Goal: Task Accomplishment & Management: Use online tool/utility

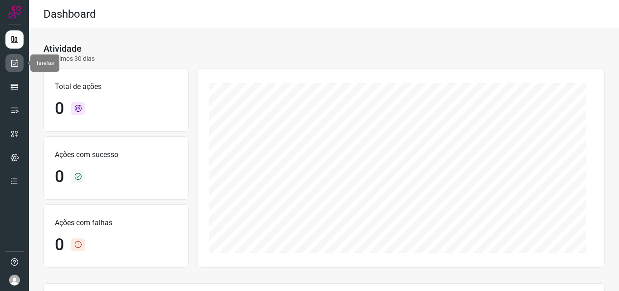
click at [18, 62] on icon at bounding box center [15, 62] width 10 height 9
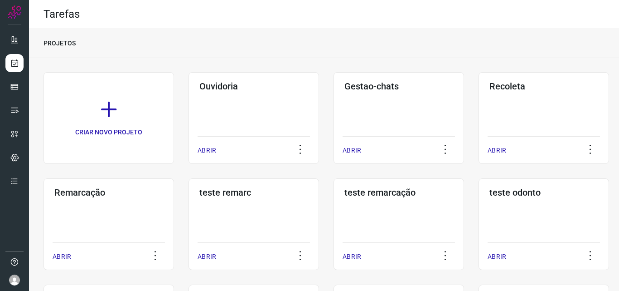
click at [138, 217] on div "Remarcação ABRIR" at bounding box center [109, 224] width 131 height 92
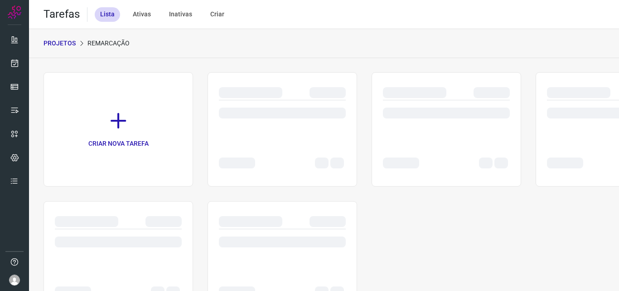
click at [138, 217] on div at bounding box center [118, 221] width 127 height 11
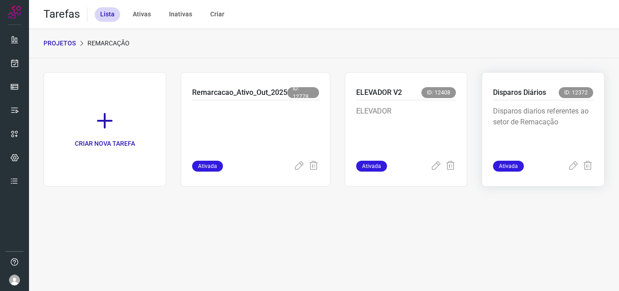
click at [534, 97] on p "Disparos Diários" at bounding box center [519, 92] width 53 height 11
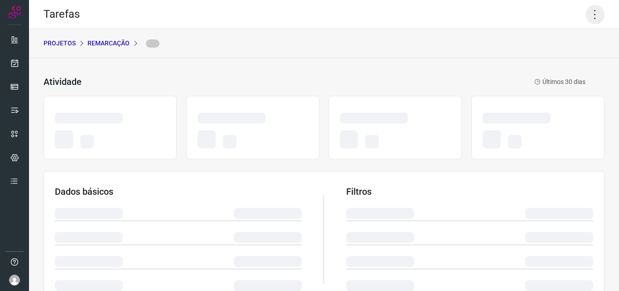
click at [595, 9] on icon at bounding box center [595, 14] width 19 height 19
click at [596, 11] on icon at bounding box center [595, 14] width 19 height 19
click at [592, 12] on icon at bounding box center [595, 14] width 19 height 19
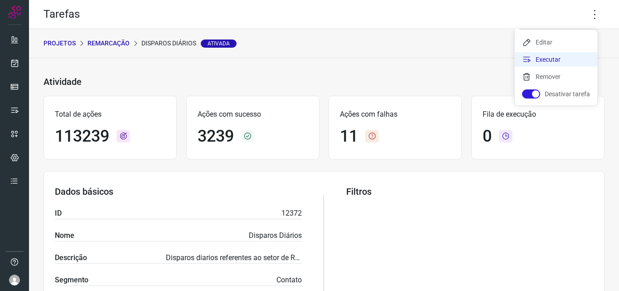
click at [567, 63] on li "Executar" at bounding box center [556, 59] width 83 height 15
click at [567, 63] on body "Tarefas PROJETOS Remarcação Disparos Diários Ativada Atividade Disparos Diários…" at bounding box center [309, 145] width 619 height 291
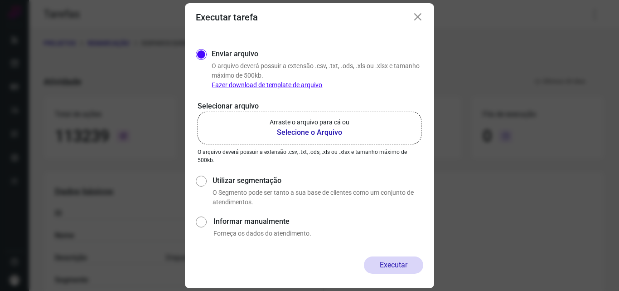
click at [326, 139] on label "Arraste o arquivo para cá ou Selecione o Arquivo" at bounding box center [310, 128] width 224 height 33
click at [0, 0] on input "Arraste o arquivo para cá ou Selecione o Arquivo" at bounding box center [0, 0] width 0 height 0
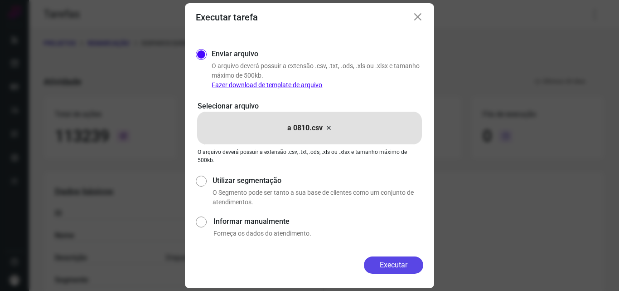
click at [403, 262] on button "Executar" at bounding box center [393, 264] width 59 height 17
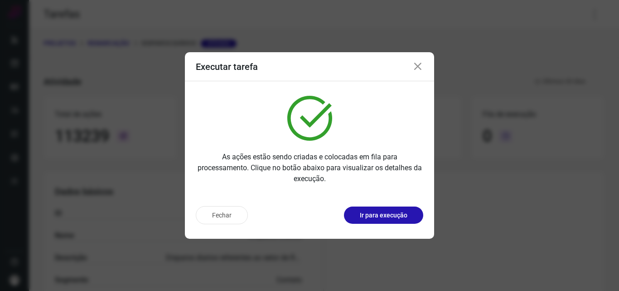
click at [394, 209] on button "Ir para execução" at bounding box center [383, 214] width 79 height 17
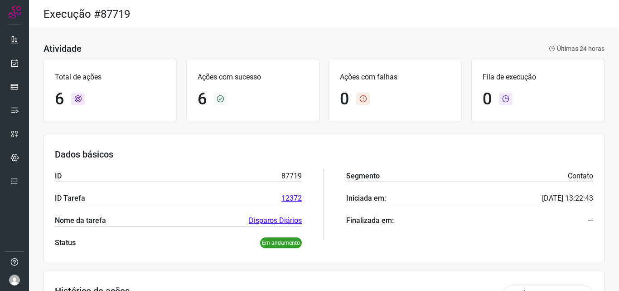
click at [14, 53] on ul at bounding box center [14, 112] width 18 height 165
click at [11, 62] on icon at bounding box center [15, 62] width 10 height 9
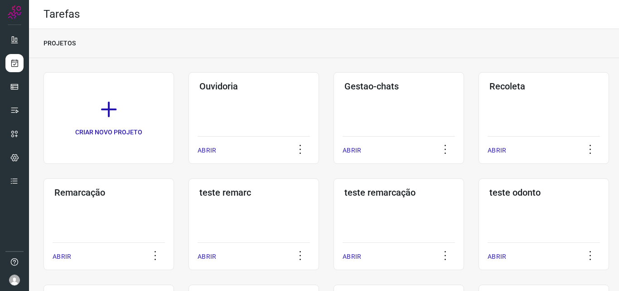
click at [107, 206] on div "Remarcação ABRIR" at bounding box center [109, 224] width 131 height 92
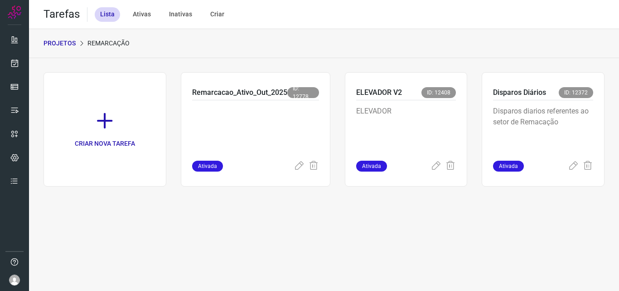
click at [433, 122] on p "ELEVADOR" at bounding box center [406, 128] width 100 height 45
click at [525, 124] on p "Disparos diarios referentes ao setor de Remacação" at bounding box center [543, 128] width 100 height 45
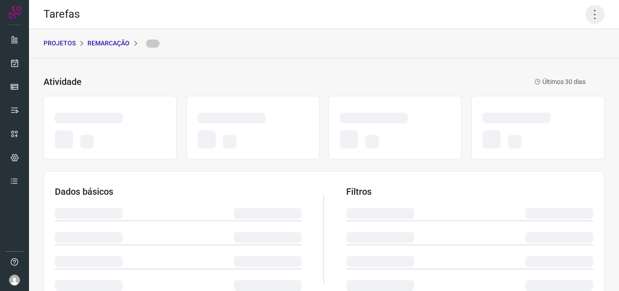
click at [586, 14] on icon at bounding box center [595, 14] width 19 height 19
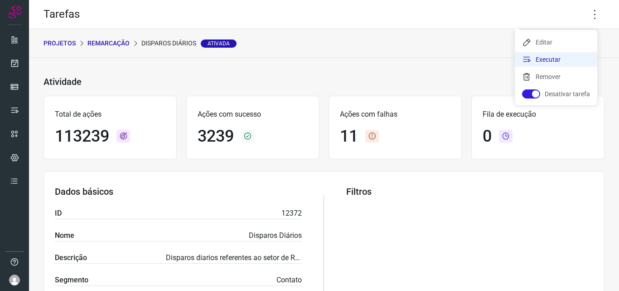
click at [548, 64] on li "Executar" at bounding box center [556, 59] width 83 height 15
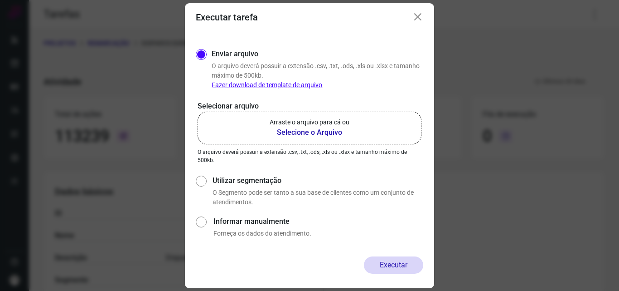
click at [286, 130] on b "Selecione o Arquivo" at bounding box center [310, 132] width 80 height 11
click at [0, 0] on input "Arraste o arquivo para cá ou Selecione o Arquivo" at bounding box center [0, 0] width 0 height 0
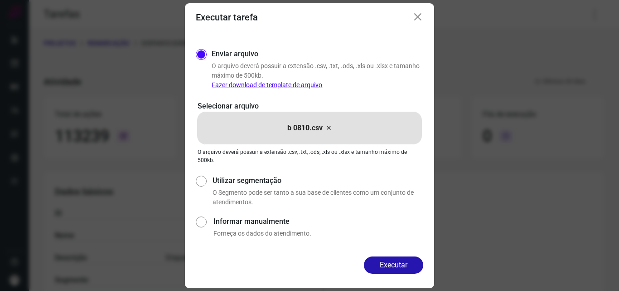
click at [375, 259] on button "Executar" at bounding box center [393, 264] width 59 height 17
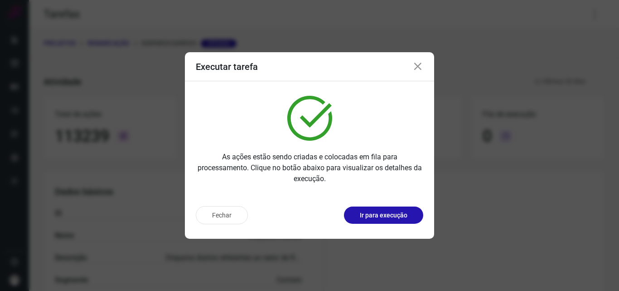
click at [401, 219] on p "Ir para execução" at bounding box center [384, 215] width 48 height 10
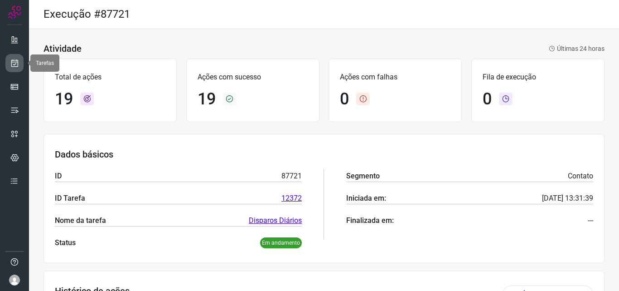
click at [10, 63] on link at bounding box center [14, 63] width 18 height 18
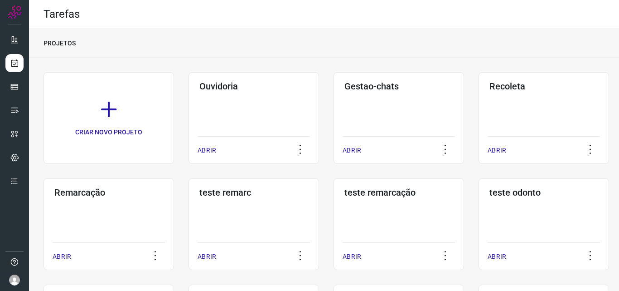
click at [112, 204] on div "Remarcação ABRIR" at bounding box center [109, 224] width 131 height 92
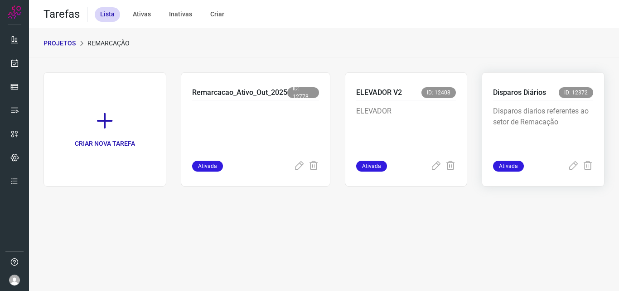
click at [545, 123] on p "Disparos diarios referentes ao setor de Remacação" at bounding box center [543, 128] width 100 height 45
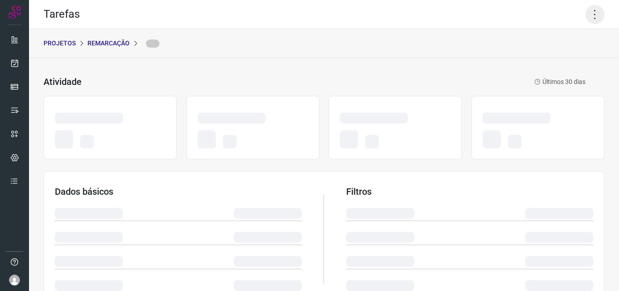
click at [586, 15] on icon at bounding box center [595, 14] width 19 height 19
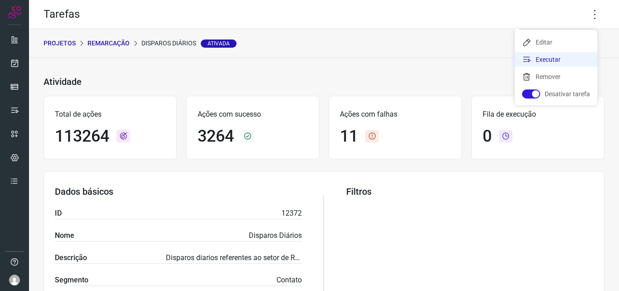
click at [569, 63] on li "Executar" at bounding box center [556, 59] width 83 height 15
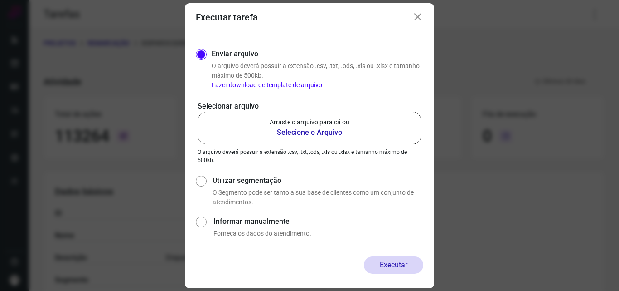
click at [327, 121] on p "Arraste o arquivo para cá ou" at bounding box center [310, 122] width 80 height 10
click at [0, 0] on input "Arraste o arquivo para cá ou Selecione o Arquivo" at bounding box center [0, 0] width 0 height 0
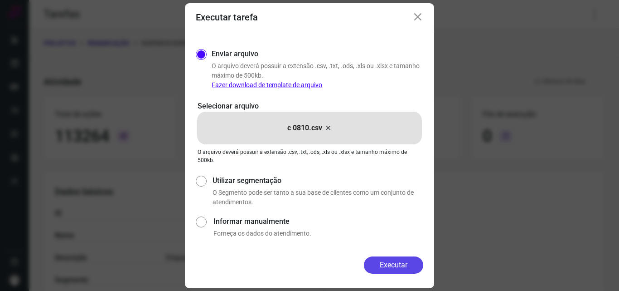
click at [389, 267] on button "Executar" at bounding box center [393, 264] width 59 height 17
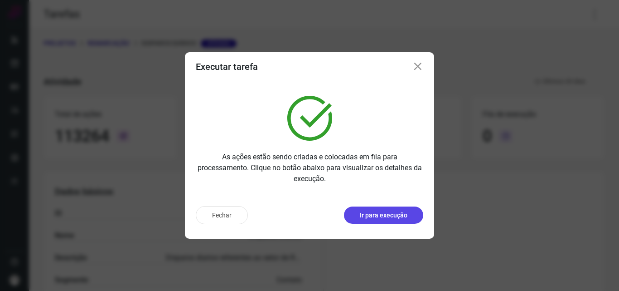
click at [398, 222] on button "Ir para execução" at bounding box center [383, 214] width 79 height 17
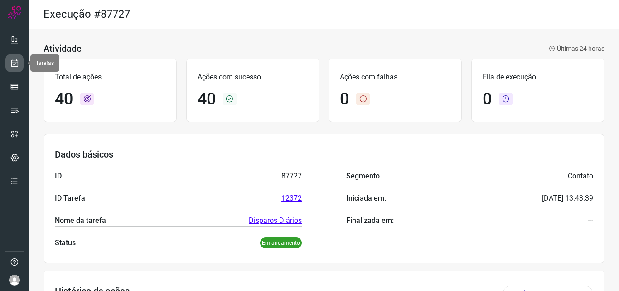
click at [18, 63] on icon at bounding box center [15, 62] width 10 height 9
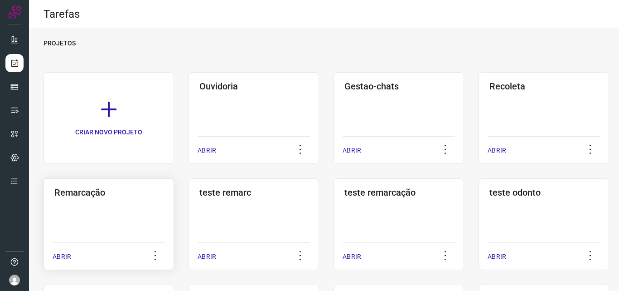
click at [128, 220] on div "Remarcação ABRIR" at bounding box center [109, 224] width 131 height 92
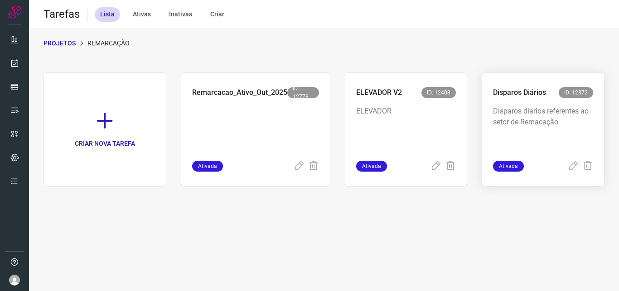
click at [511, 126] on p "Disparos diarios referentes ao setor de Remacação" at bounding box center [543, 128] width 100 height 45
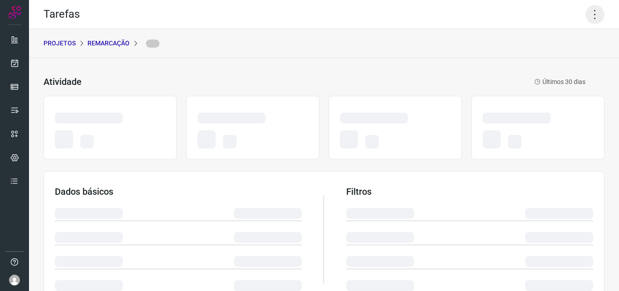
click at [591, 8] on icon at bounding box center [595, 14] width 19 height 19
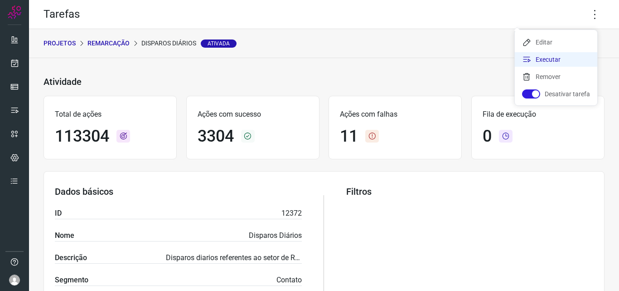
click at [567, 60] on li "Executar" at bounding box center [556, 59] width 83 height 15
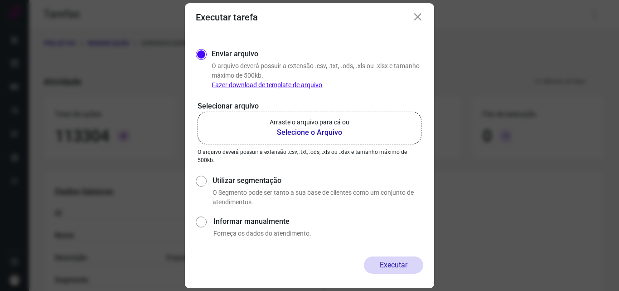
click at [335, 126] on p "Arraste o arquivo para cá ou" at bounding box center [310, 122] width 80 height 10
click at [0, 0] on input "Arraste o arquivo para cá ou Selecione o Arquivo" at bounding box center [0, 0] width 0 height 0
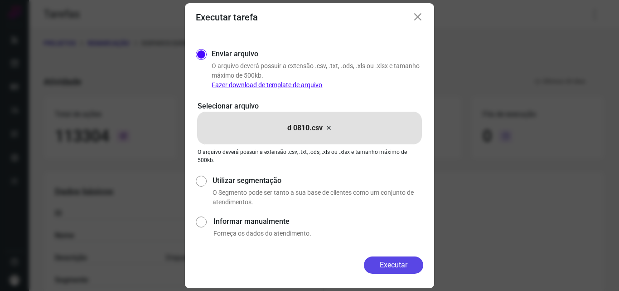
click at [402, 269] on button "Executar" at bounding box center [393, 264] width 59 height 17
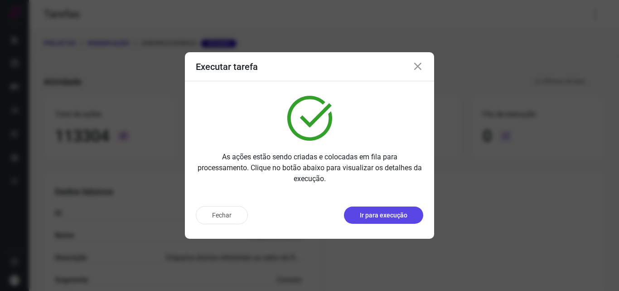
click at [390, 214] on p "Ir para execução" at bounding box center [384, 215] width 48 height 10
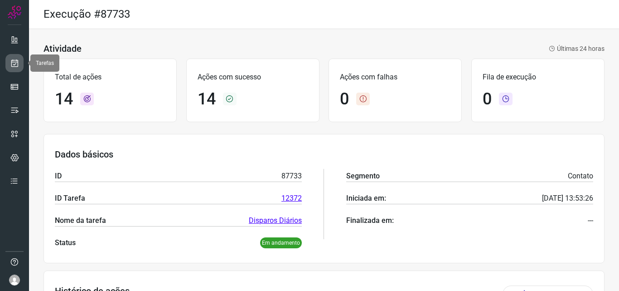
click at [13, 66] on icon at bounding box center [15, 62] width 10 height 9
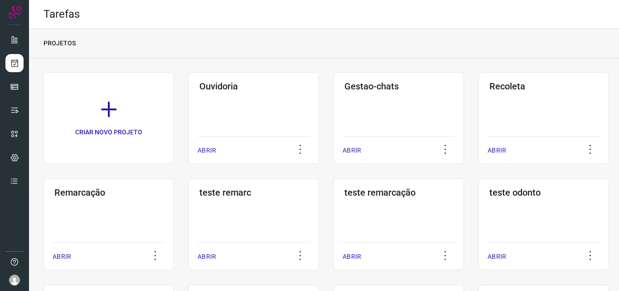
click at [108, 208] on div "Remarcação ABRIR" at bounding box center [109, 224] width 131 height 92
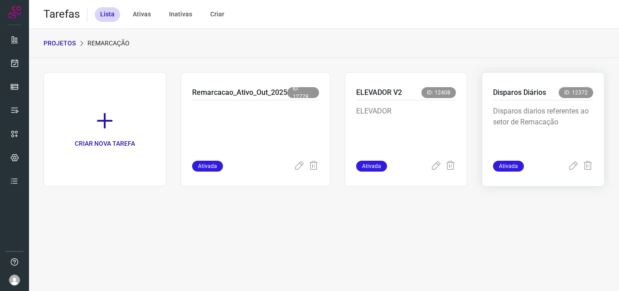
click at [532, 118] on p "Disparos diarios referentes ao setor de Remacação" at bounding box center [543, 128] width 100 height 45
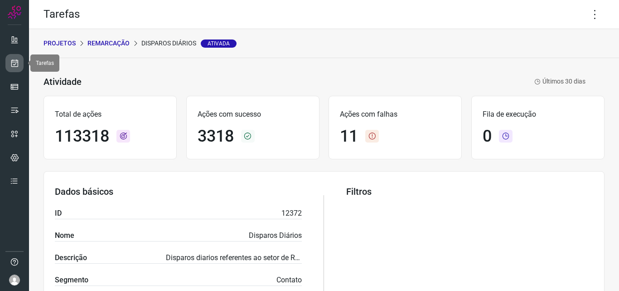
click at [13, 55] on link at bounding box center [14, 63] width 18 height 18
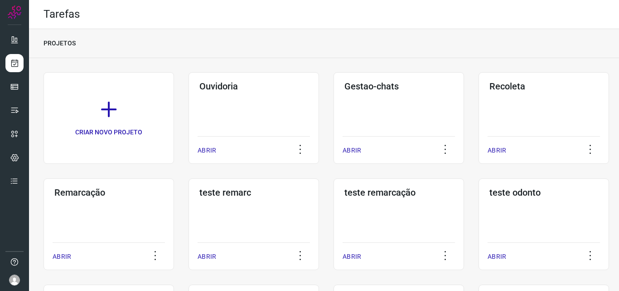
click at [170, 213] on div "Remarcação ABRIR" at bounding box center [109, 224] width 131 height 92
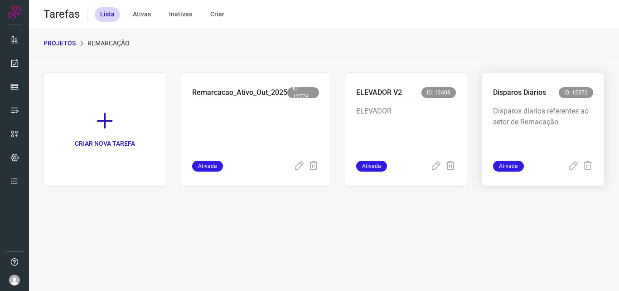
click at [513, 117] on p "Disparos diarios referentes ao setor de Remacação" at bounding box center [543, 128] width 100 height 45
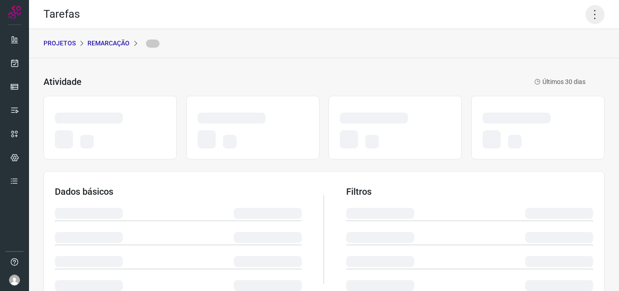
click at [586, 18] on icon at bounding box center [595, 14] width 19 height 19
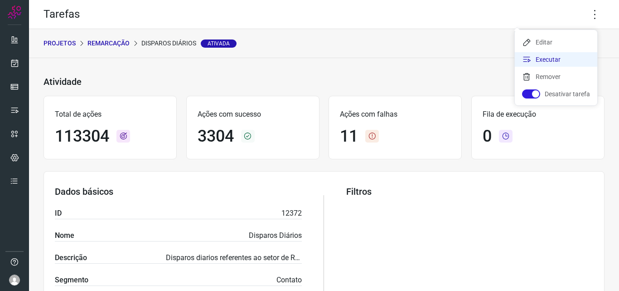
click at [567, 58] on li "Executar" at bounding box center [556, 59] width 83 height 15
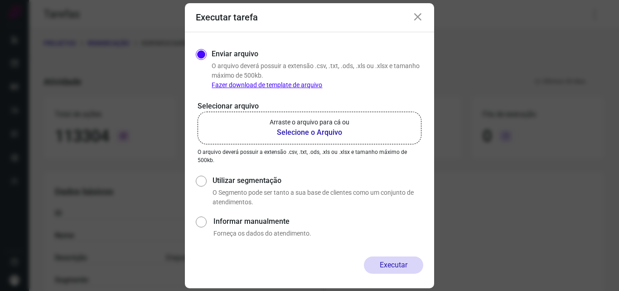
click at [314, 125] on p "Arraste o arquivo para cá ou" at bounding box center [310, 122] width 80 height 10
click at [0, 0] on input "Arraste o arquivo para cá ou Selecione o Arquivo" at bounding box center [0, 0] width 0 height 0
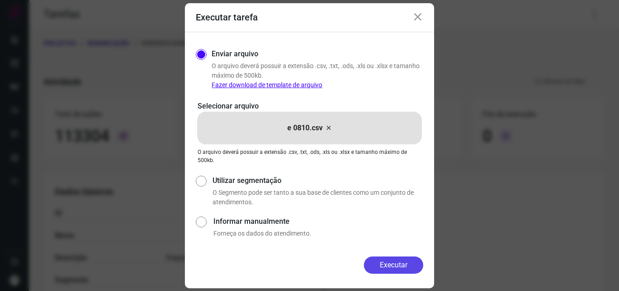
click at [396, 261] on button "Executar" at bounding box center [393, 264] width 59 height 17
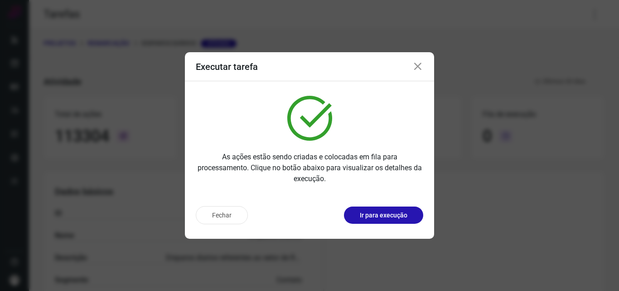
click at [394, 220] on button "Ir para execução" at bounding box center [383, 214] width 79 height 17
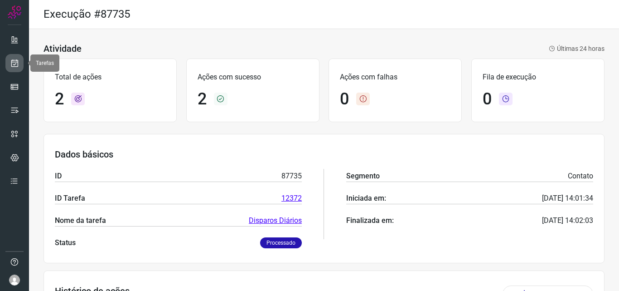
click at [15, 70] on link at bounding box center [14, 63] width 18 height 18
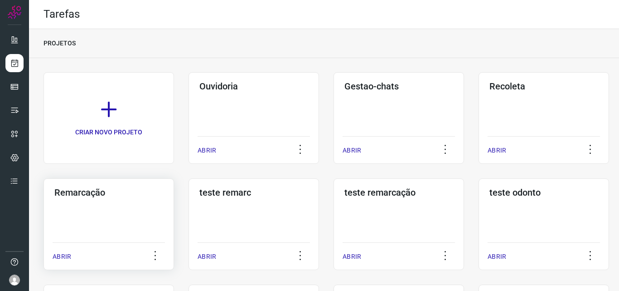
click at [65, 194] on h3 "Remarcação" at bounding box center [108, 192] width 109 height 11
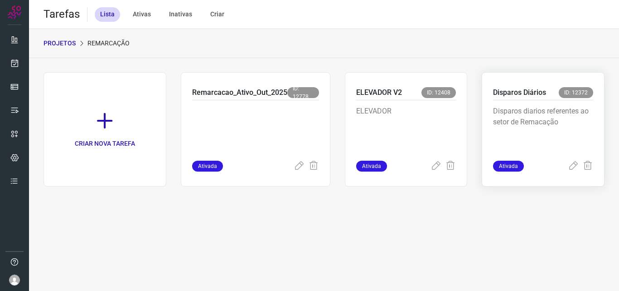
click at [525, 124] on p "Disparos diarios referentes ao setor de Remacação" at bounding box center [543, 128] width 100 height 45
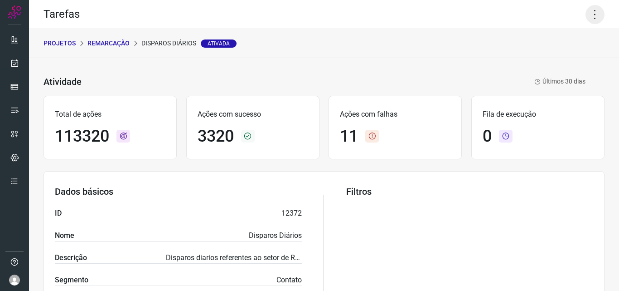
click at [590, 14] on icon at bounding box center [595, 14] width 19 height 19
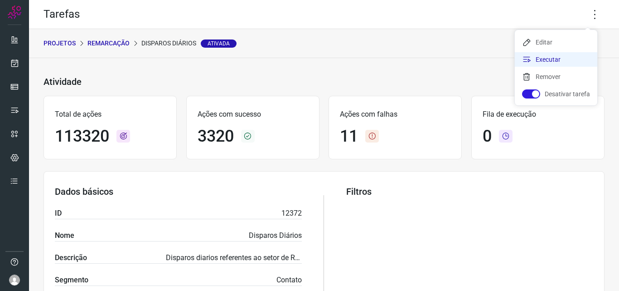
click at [552, 60] on li "Executar" at bounding box center [556, 59] width 83 height 15
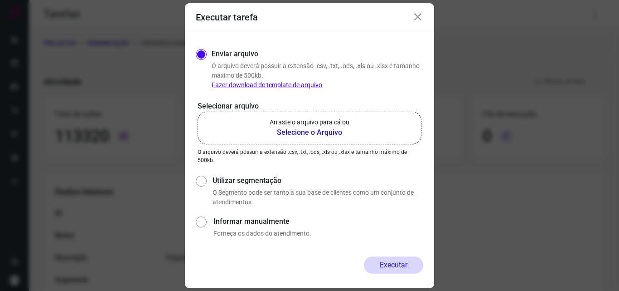
click at [334, 126] on p "Arraste o arquivo para cá ou" at bounding box center [310, 122] width 80 height 10
click at [0, 0] on input "Arraste o arquivo para cá ou Selecione o Arquivo" at bounding box center [0, 0] width 0 height 0
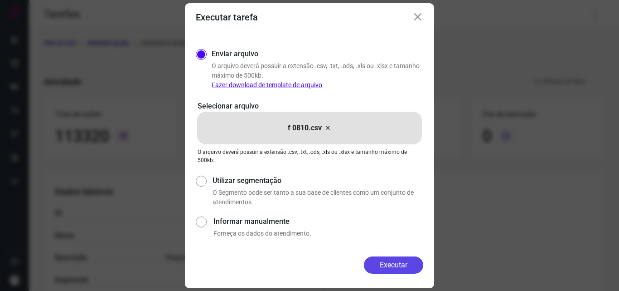
click at [393, 261] on button "Executar" at bounding box center [393, 264] width 59 height 17
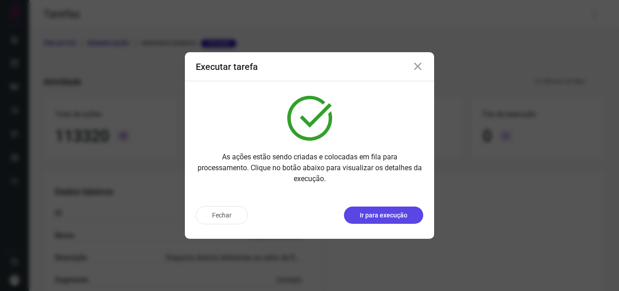
click at [390, 214] on p "Ir para execução" at bounding box center [384, 215] width 48 height 10
